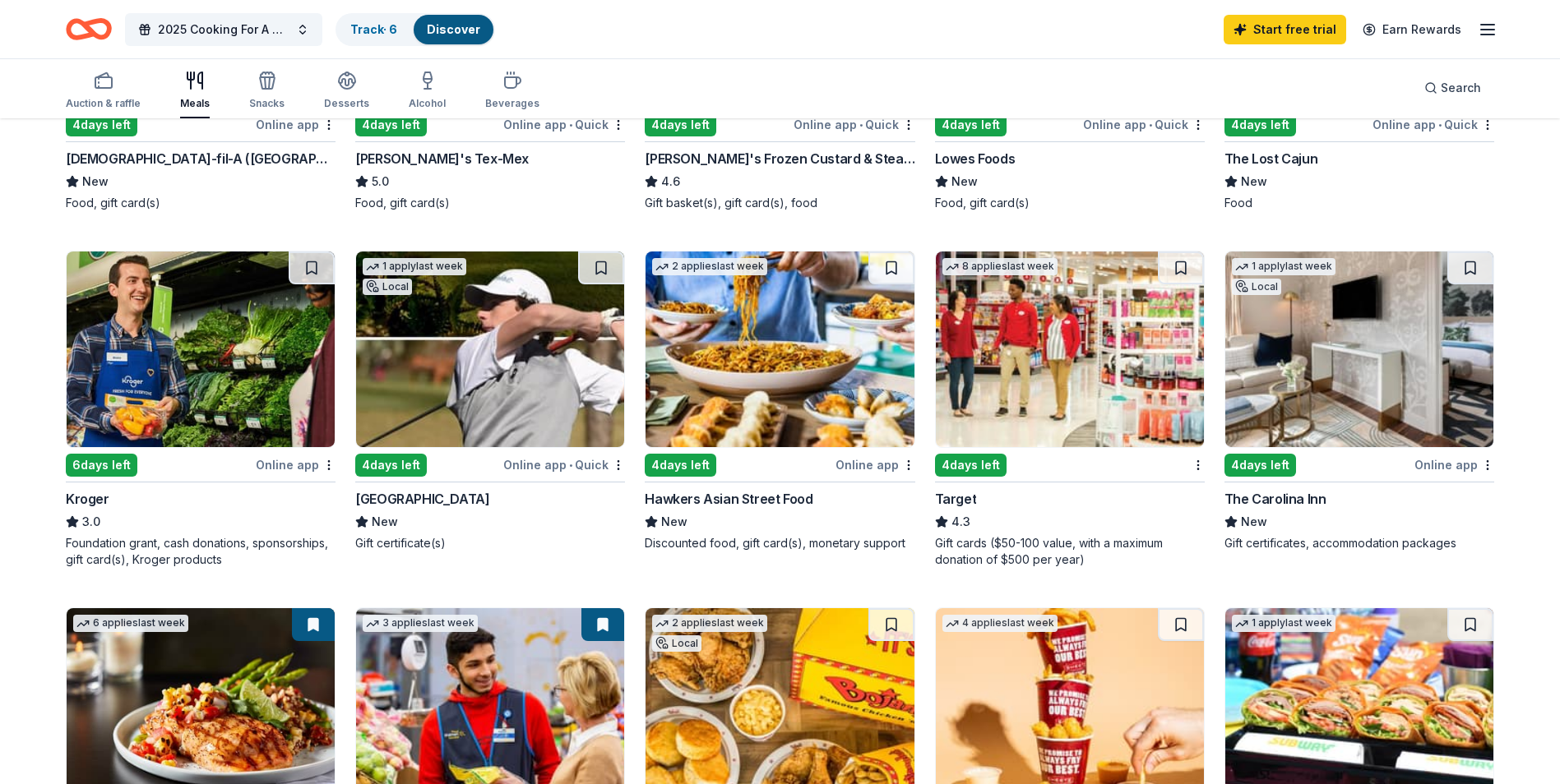
scroll to position [411, 0]
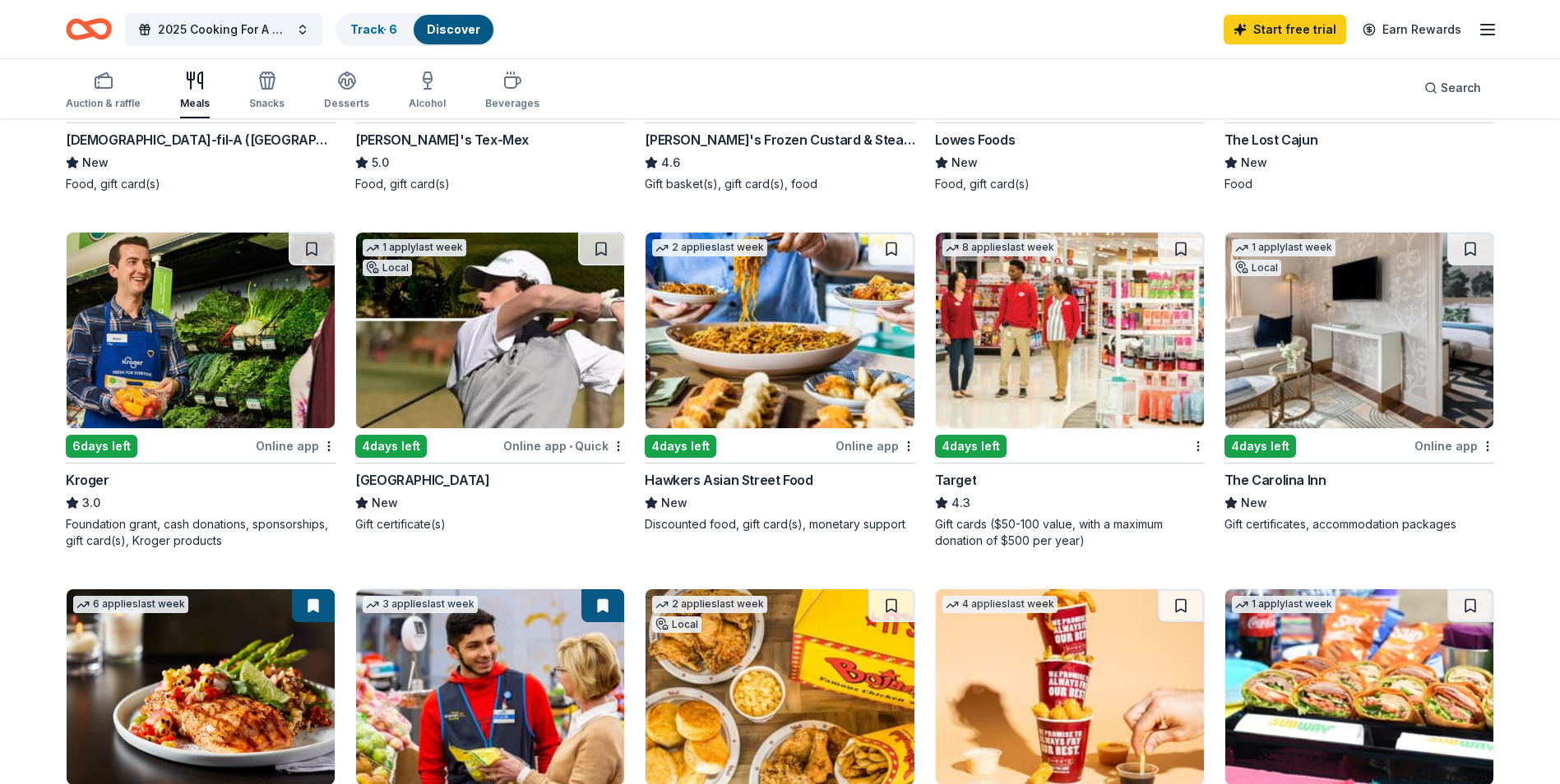
click at [295, 443] on div "Online app" at bounding box center [294, 446] width 79 height 21
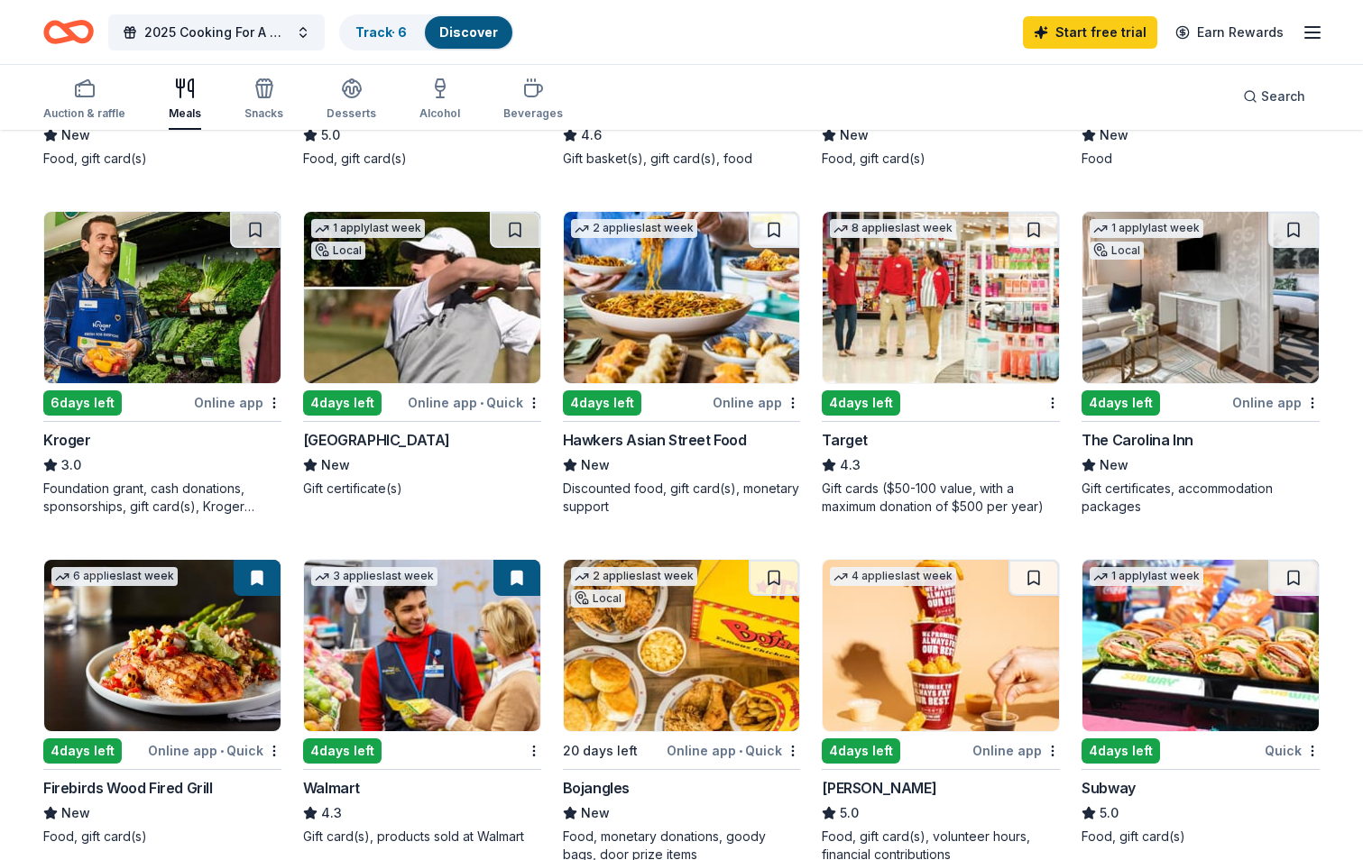
click at [467, 351] on img at bounding box center [422, 297] width 236 height 171
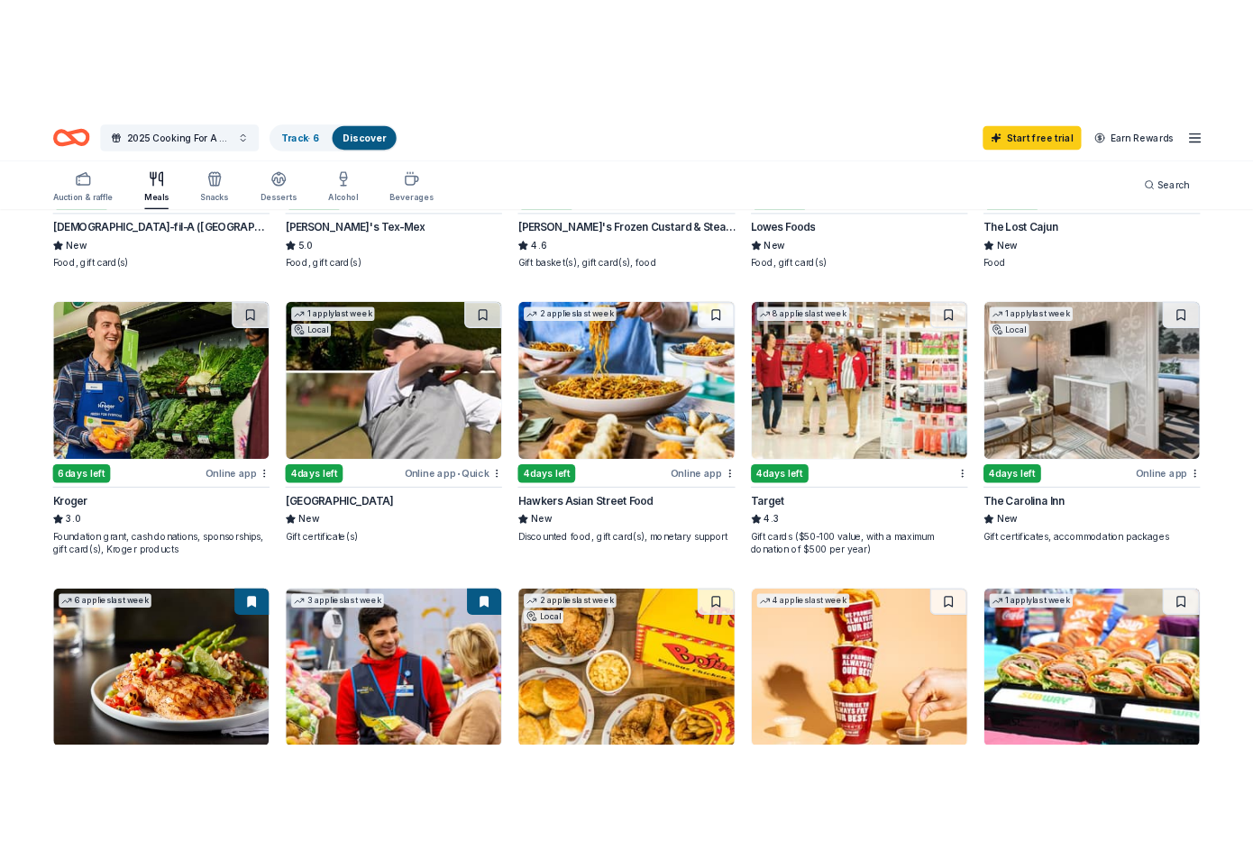
scroll to position [541, 0]
